Goal: Task Accomplishment & Management: Use online tool/utility

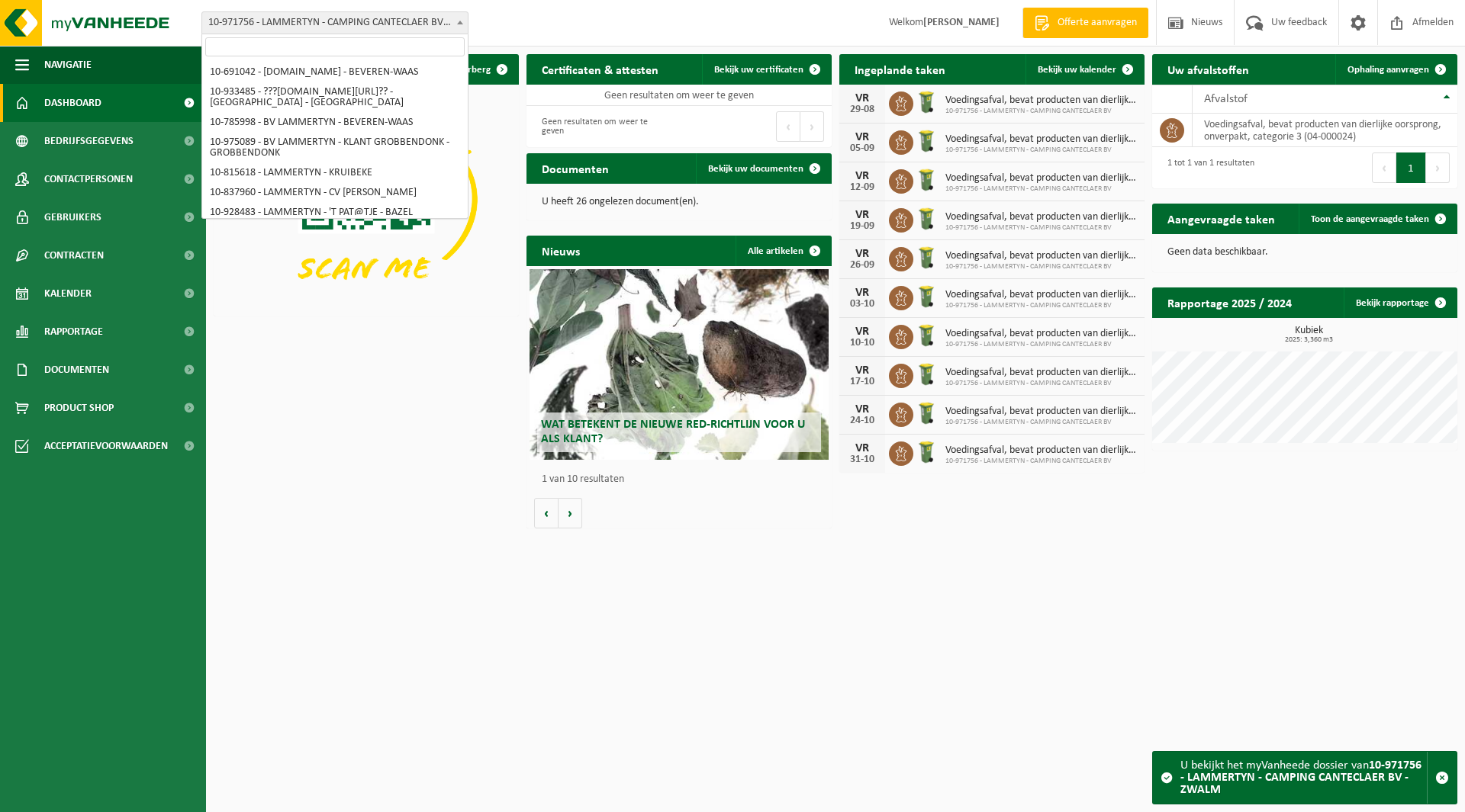
drag, startPoint x: 0, startPoint y: 0, endPoint x: 297, endPoint y: 20, distance: 297.7
click at [297, 20] on span "10-971756 - LAMMERTYN - CAMPING CANTECLAER BV - ZWALM" at bounding box center [335, 22] width 266 height 21
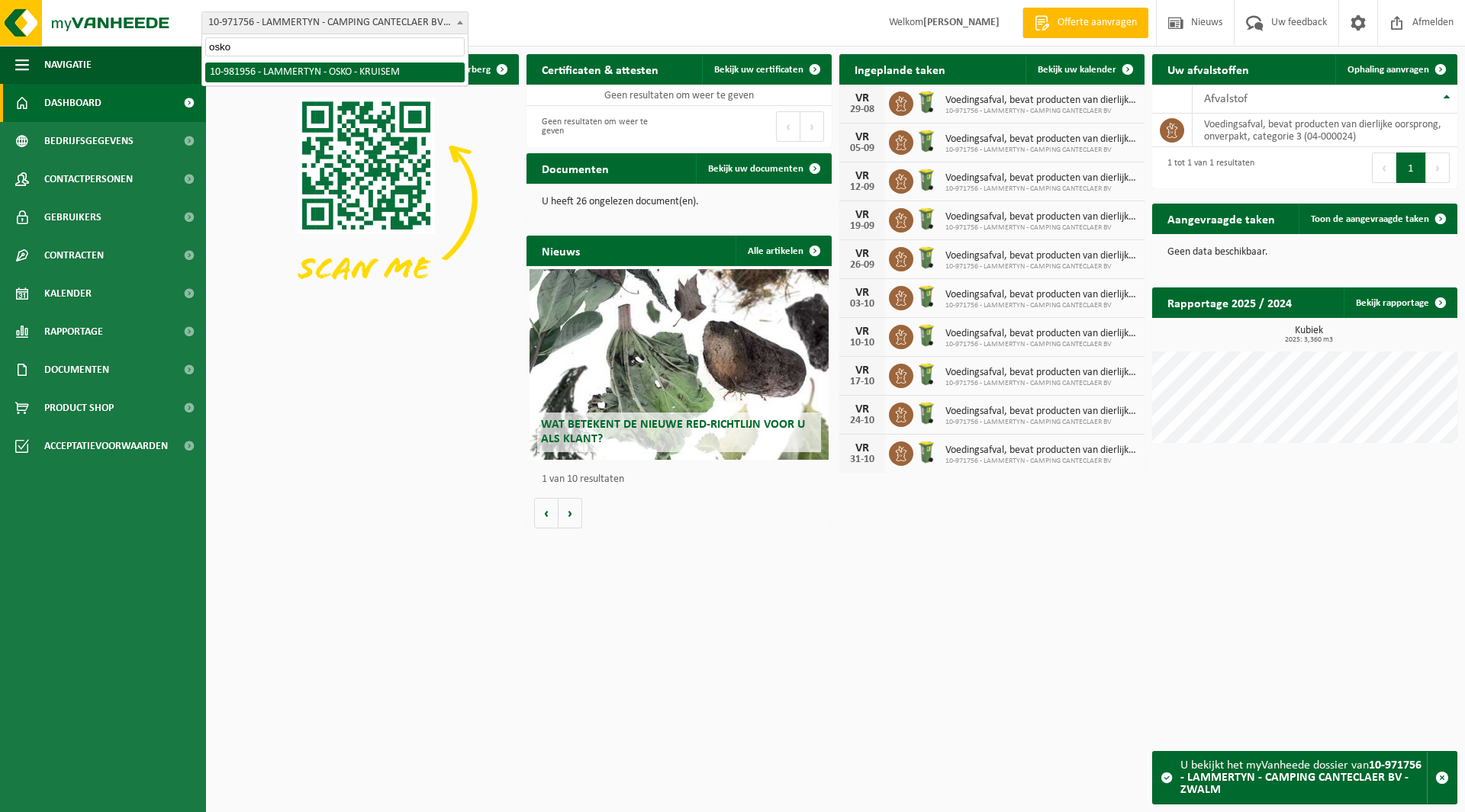
type input "osko"
select select "162284"
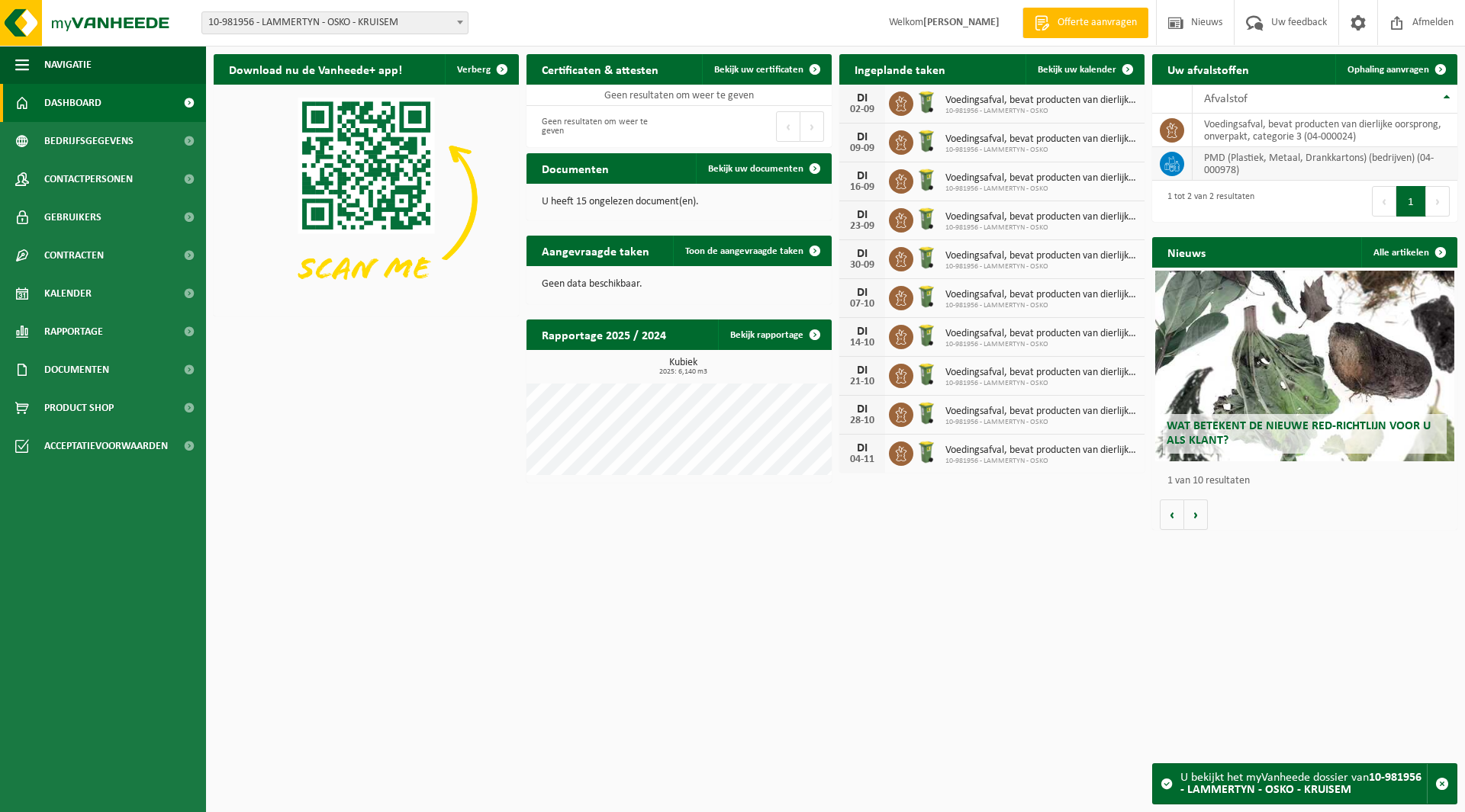
click at [1235, 163] on td "PMD (Plastiek, Metaal, Drankkartons) (bedrijven) (04-000978)" at bounding box center [1324, 164] width 265 height 33
click at [1392, 72] on span "Ophaling aanvragen" at bounding box center [1388, 70] width 82 height 10
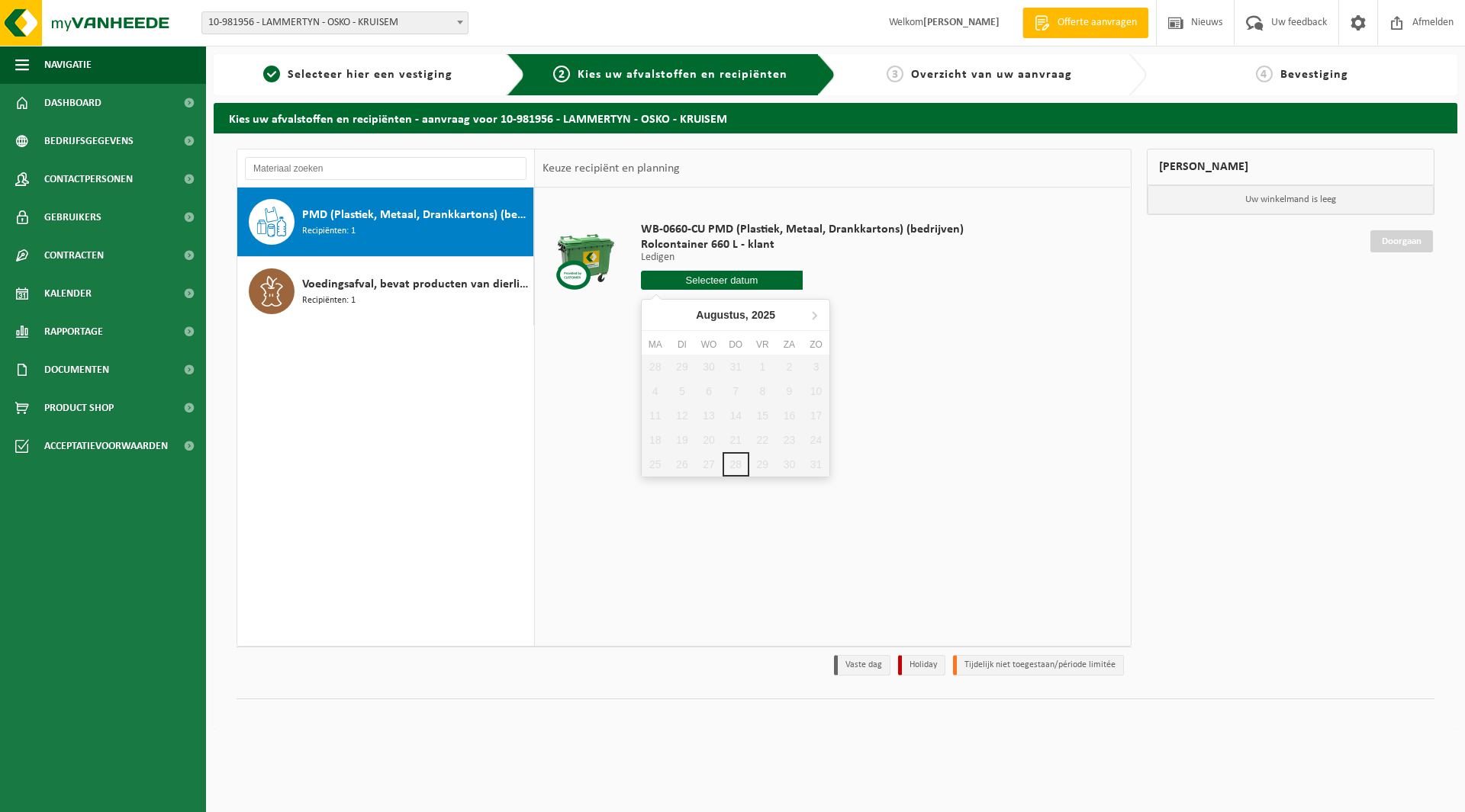
click at [692, 282] on input "text" at bounding box center [722, 280] width 162 height 19
click at [815, 320] on icon at bounding box center [814, 314] width 25 height 25
click at [765, 365] on div "5" at bounding box center [762, 366] width 26 height 25
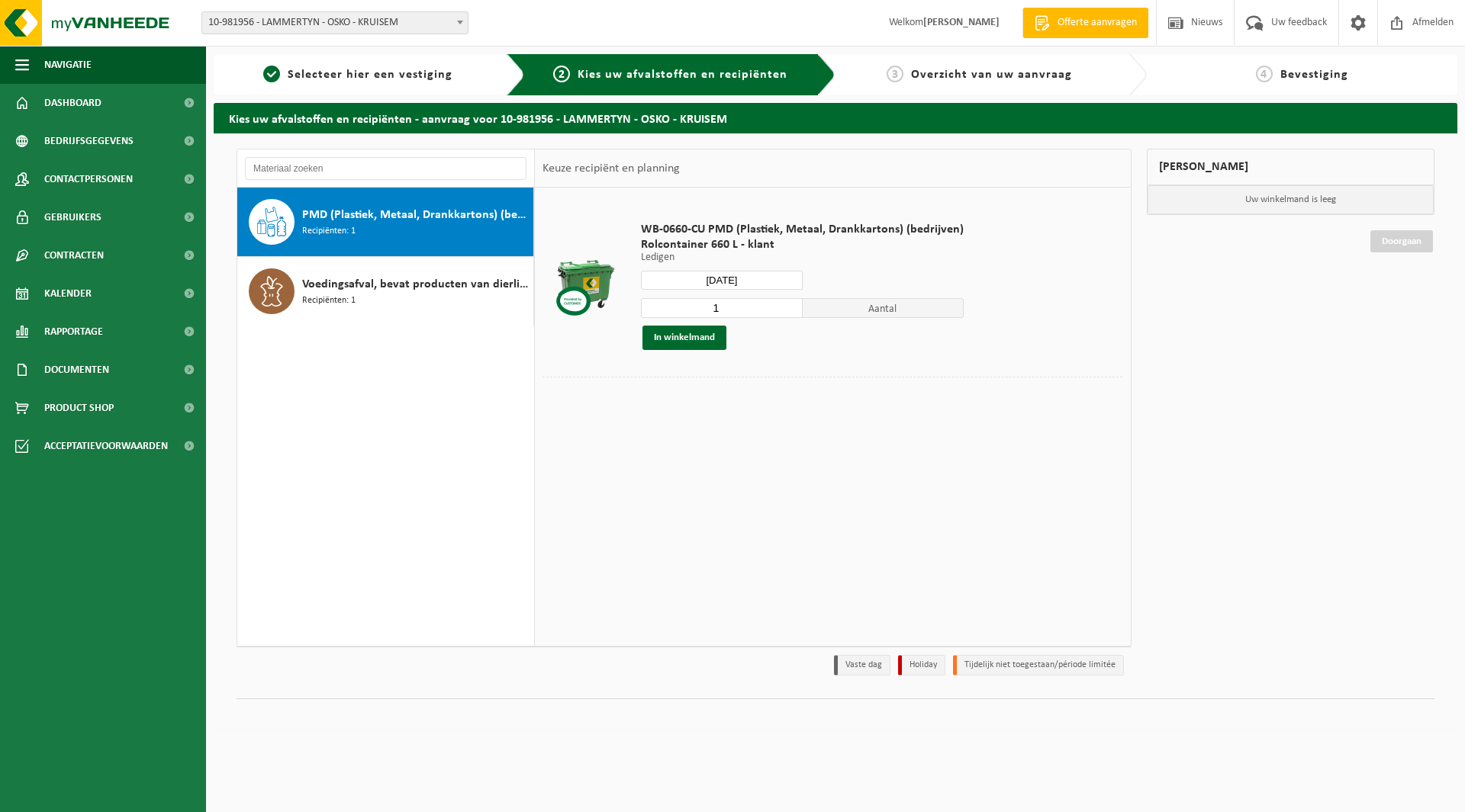
type input "Van 2025-09-05"
click at [672, 338] on button "In winkelmand" at bounding box center [684, 337] width 84 height 25
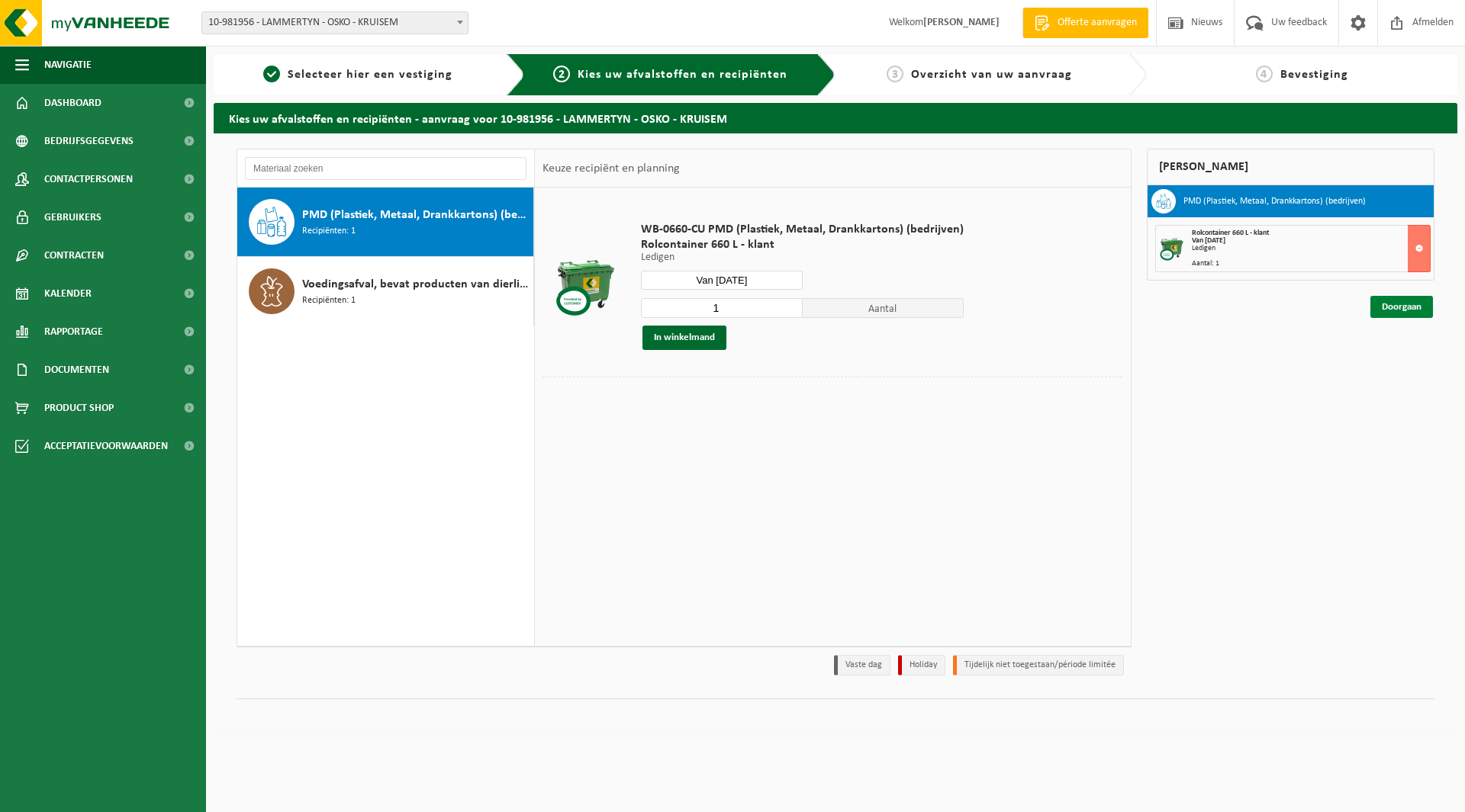
click at [1395, 312] on link "Doorgaan" at bounding box center [1401, 307] width 62 height 22
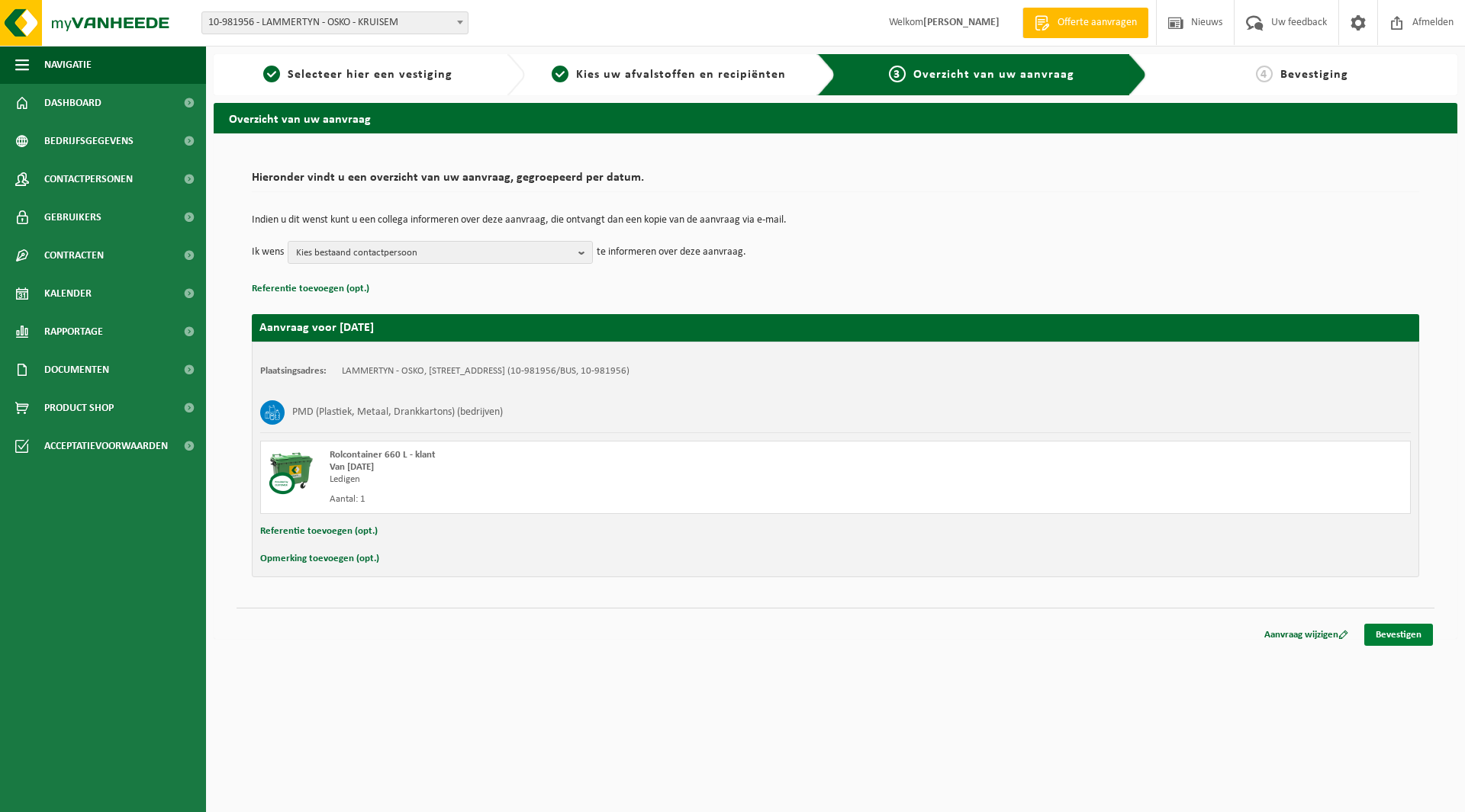
click at [1416, 639] on link "Bevestigen" at bounding box center [1399, 635] width 69 height 22
